Goal: Information Seeking & Learning: Understand process/instructions

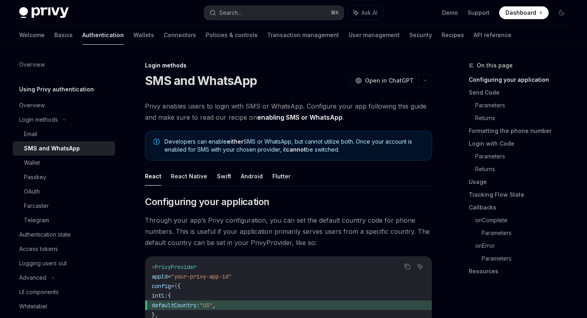
click at [217, 108] on span "Privy enables users to login with SMS or WhatsApp. Configure your app following…" at bounding box center [288, 112] width 287 height 22
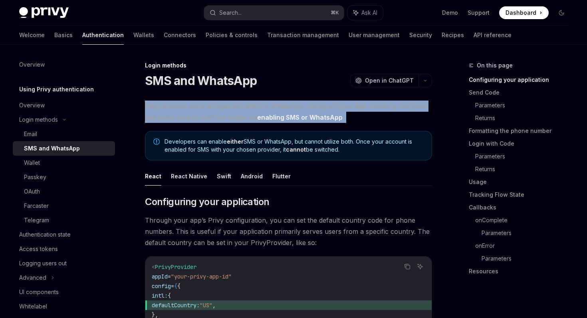
click at [217, 108] on span "Privy enables users to login with SMS or WhatsApp. Configure your app following…" at bounding box center [288, 112] width 287 height 22
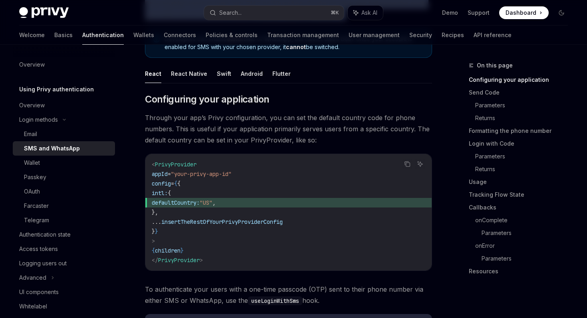
scroll to position [113, 0]
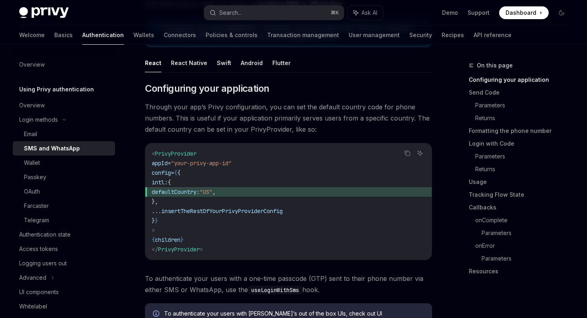
click at [205, 121] on span "Through your app’s Privy configuration, you can set the default country code fo…" at bounding box center [288, 118] width 287 height 34
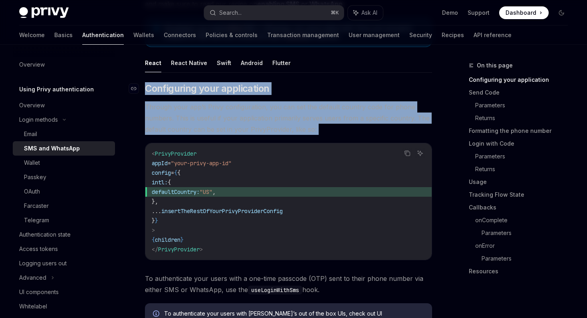
drag, startPoint x: 205, startPoint y: 121, endPoint x: 190, endPoint y: 94, distance: 30.9
click at [190, 94] on span "Configuring your application" at bounding box center [207, 88] width 124 height 13
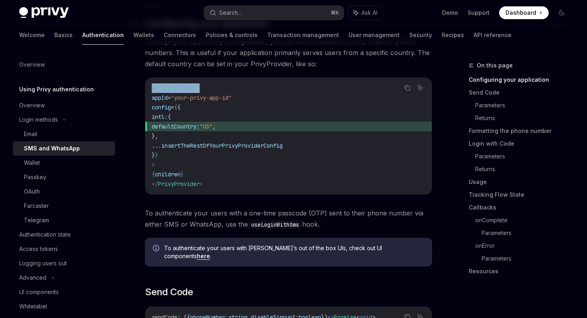
scroll to position [196, 0]
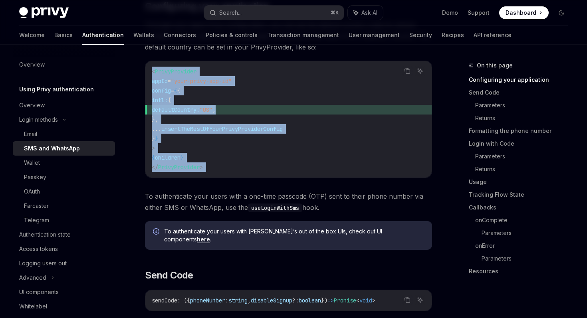
drag, startPoint x: 190, startPoint y: 94, endPoint x: 213, endPoint y: 163, distance: 73.2
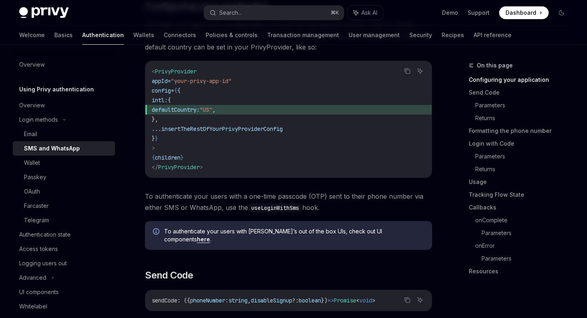
click at [219, 210] on span "To authenticate your users with a one-time passcode (OTP) sent to their phone n…" at bounding box center [288, 202] width 287 height 22
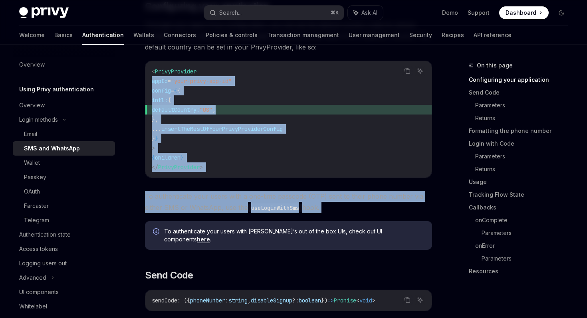
drag, startPoint x: 219, startPoint y: 210, endPoint x: 187, endPoint y: 76, distance: 137.1
click at [208, 194] on span "To authenticate your users with a one-time passcode (OTP) sent to their phone n…" at bounding box center [288, 202] width 287 height 22
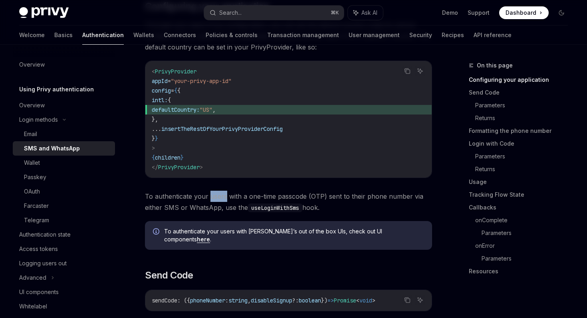
click at [208, 194] on span "To authenticate your users with a one-time passcode (OTP) sent to their phone n…" at bounding box center [288, 202] width 287 height 22
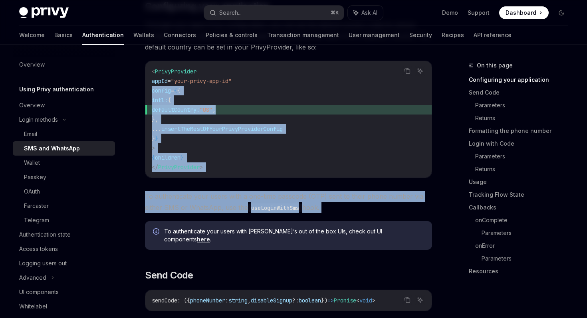
drag, startPoint x: 208, startPoint y: 194, endPoint x: 198, endPoint y: 95, distance: 99.1
click at [198, 95] on code "< PrivyProvider appId = "your-privy-app-id" config = { { intl: { defaultCountry…" at bounding box center [288, 119] width 273 height 105
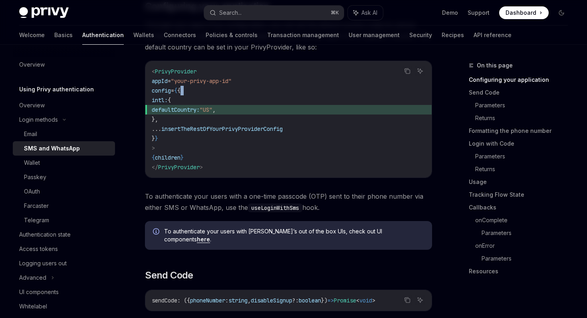
click at [198, 95] on code "< PrivyProvider appId = "your-privy-app-id" config = { { intl: { defaultCountry…" at bounding box center [288, 119] width 273 height 105
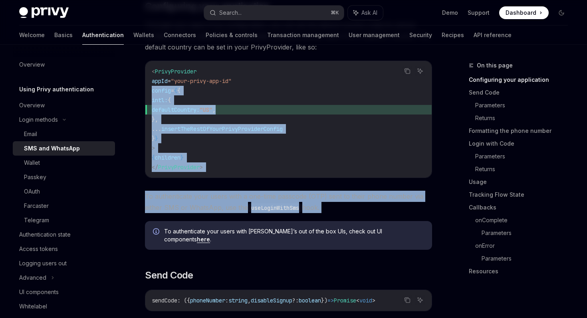
drag, startPoint x: 198, startPoint y: 95, endPoint x: 230, endPoint y: 200, distance: 109.3
click at [230, 200] on span "To authenticate your users with a one-time passcode (OTP) sent to their phone n…" at bounding box center [288, 202] width 287 height 22
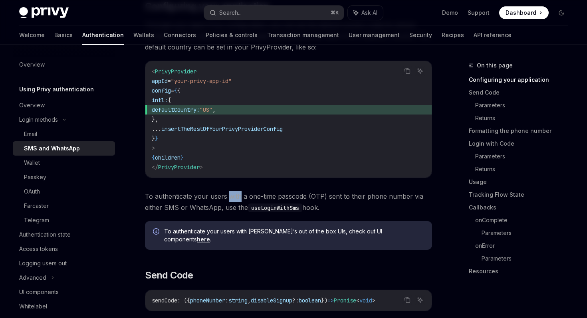
click at [230, 200] on span "To authenticate your users with a one-time passcode (OTP) sent to their phone n…" at bounding box center [288, 202] width 287 height 22
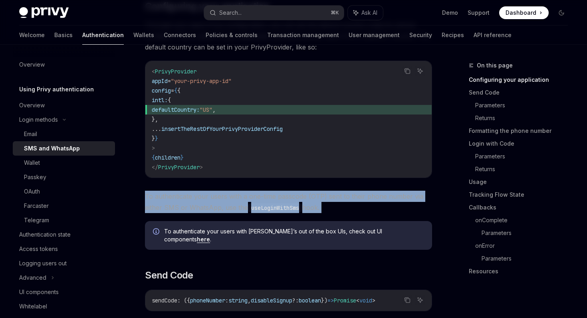
click at [230, 200] on span "To authenticate your users with a one-time passcode (OTP) sent to their phone n…" at bounding box center [288, 202] width 287 height 22
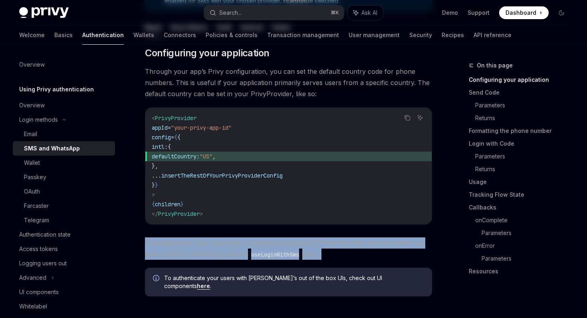
scroll to position [0, 0]
